Goal: Information Seeking & Learning: Learn about a topic

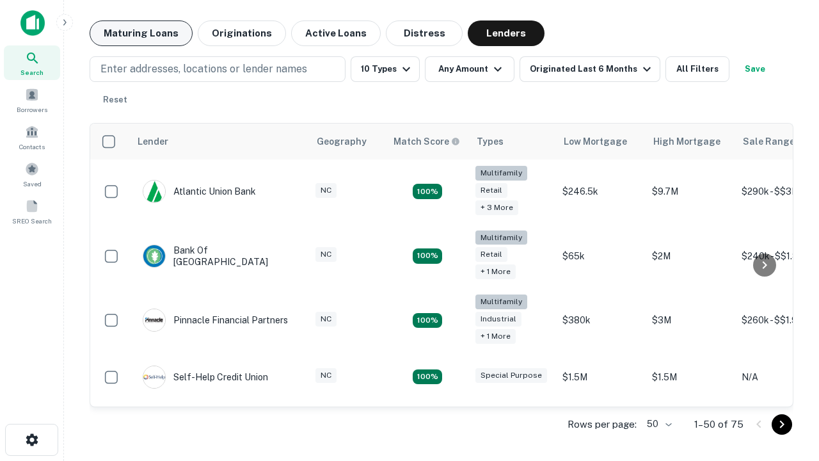
click at [141, 33] on button "Maturing Loans" at bounding box center [141, 33] width 103 height 26
